Goal: Find specific page/section: Find specific page/section

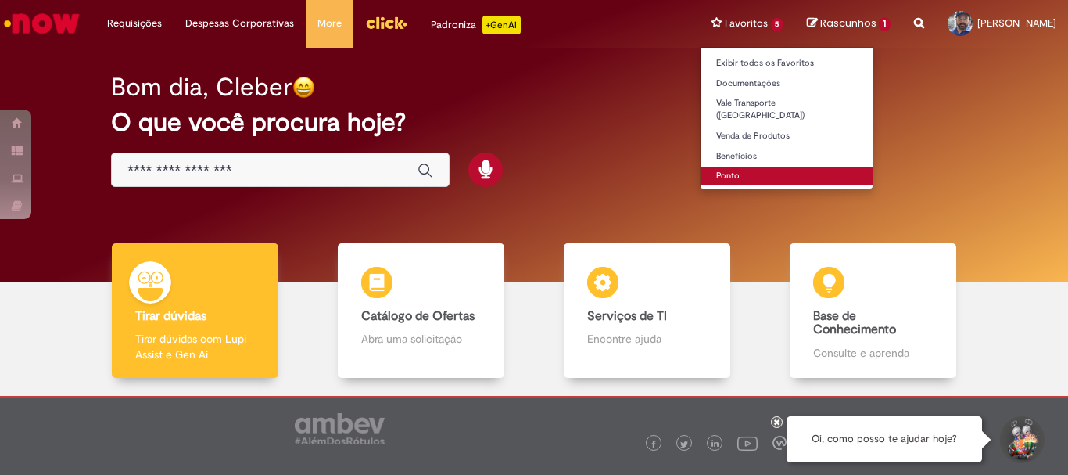
click at [712, 167] on link "Ponto" at bounding box center [787, 175] width 173 height 17
